Goal: Transaction & Acquisition: Subscribe to service/newsletter

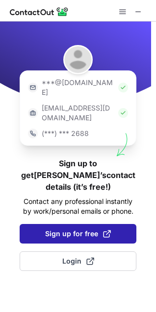
click at [95, 229] on span "Sign up for free" at bounding box center [78, 234] width 66 height 10
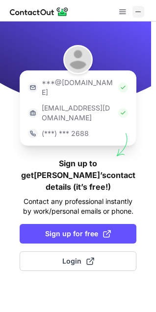
click at [135, 12] on span at bounding box center [138, 12] width 8 height 8
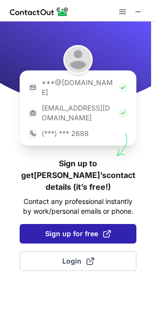
click at [81, 229] on span "Sign up for free" at bounding box center [78, 234] width 66 height 10
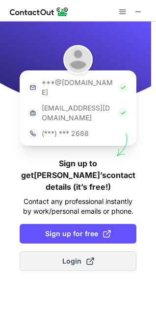
click at [88, 258] on span at bounding box center [90, 262] width 8 height 8
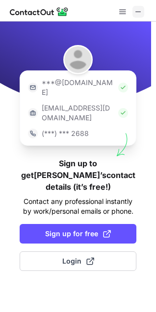
click at [139, 15] on span at bounding box center [138, 12] width 8 height 8
